Goal: Go to known website: Access a specific website the user already knows

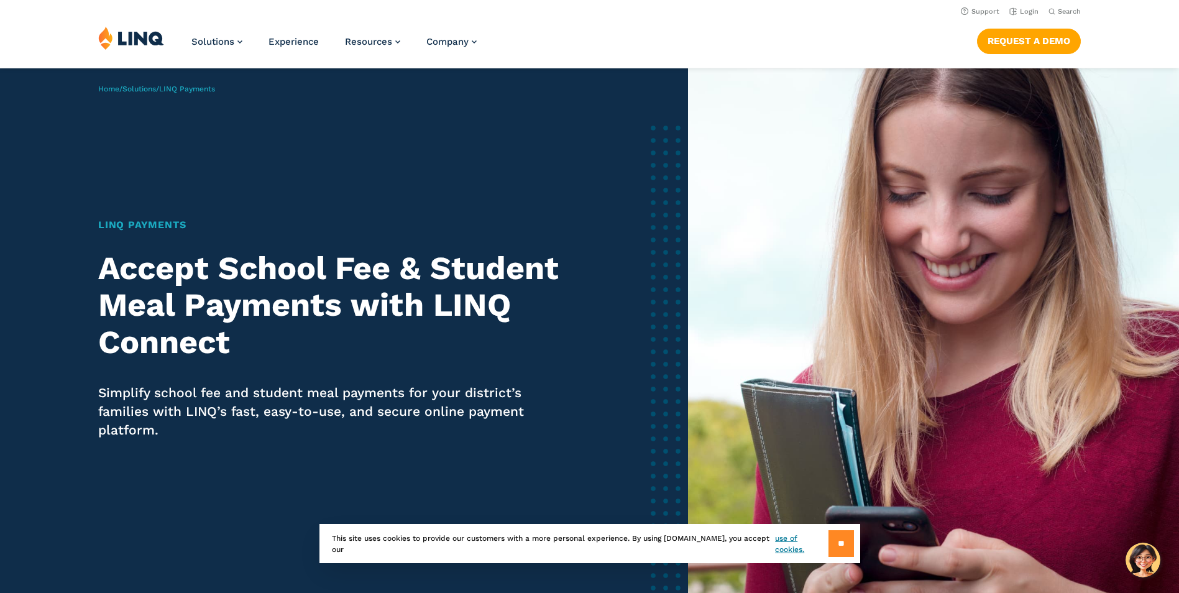
click at [837, 547] on input "**" at bounding box center [840, 543] width 25 height 27
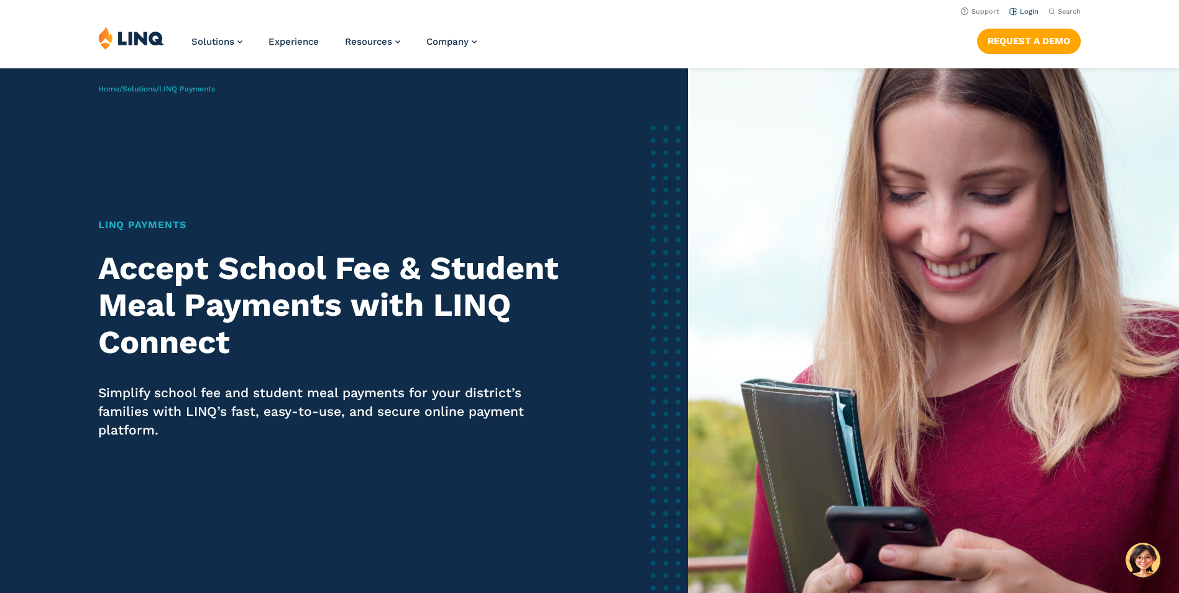
click at [1028, 9] on link "Login" at bounding box center [1023, 11] width 29 height 8
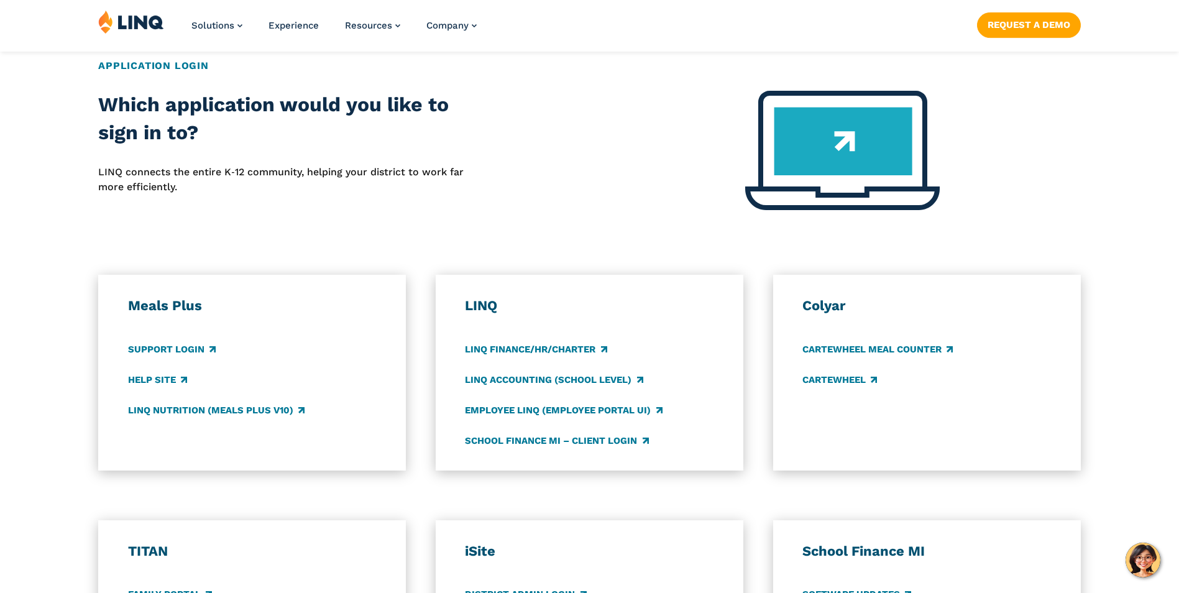
scroll to position [497, 0]
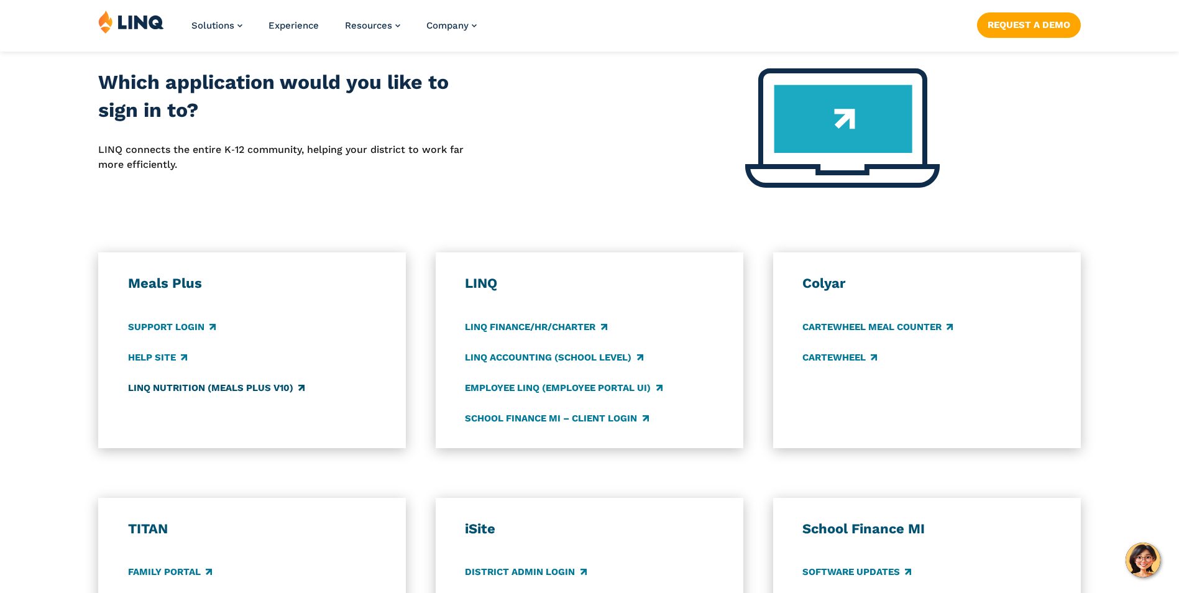
click at [235, 382] on link "LINQ Nutrition (Meals Plus v10)" at bounding box center [216, 388] width 176 height 14
